Goal: Check status

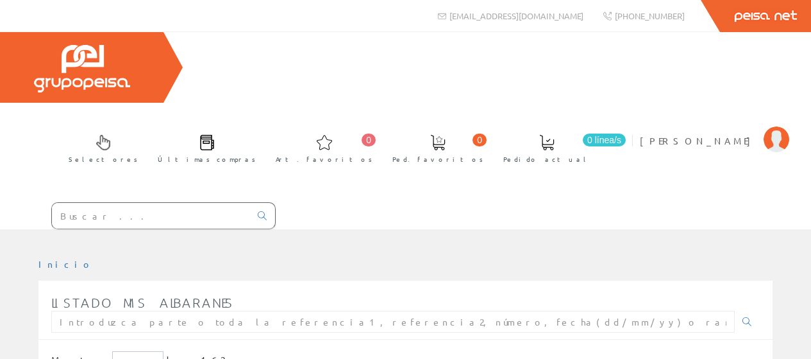
scroll to position [192, 0]
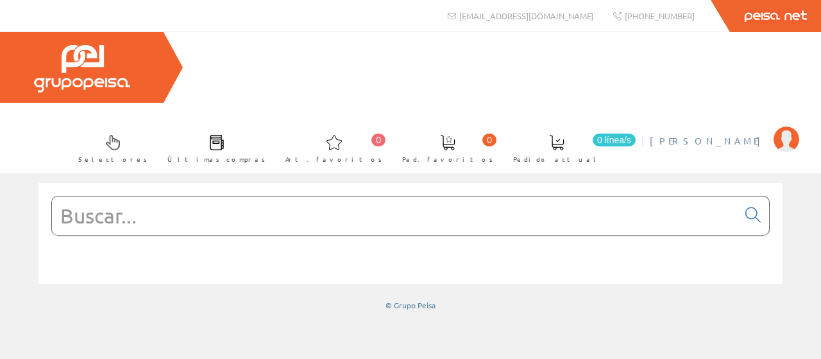
click at [702, 134] on span "[PERSON_NAME]" at bounding box center [708, 140] width 117 height 13
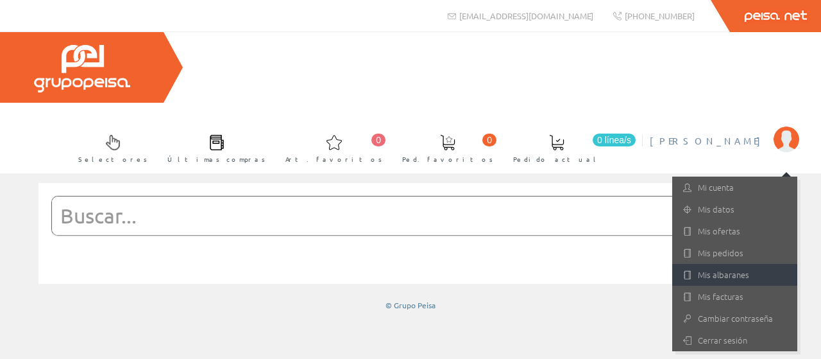
click at [732, 264] on link "Mis albaranes" at bounding box center [734, 275] width 125 height 22
